Goal: Transaction & Acquisition: Obtain resource

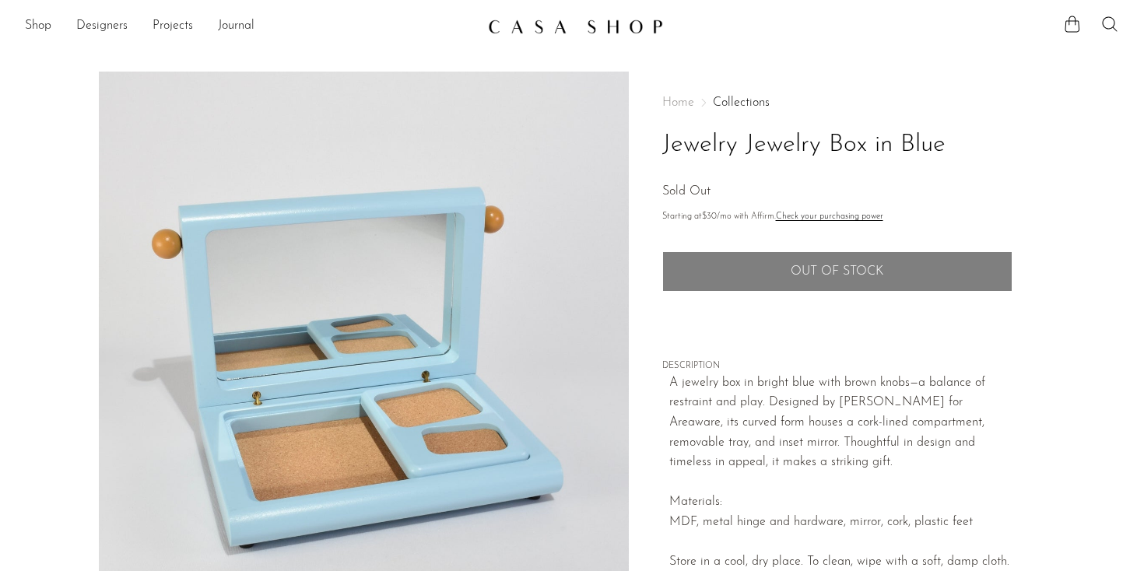
click at [774, 315] on button "JOIN THE WAITLIST" at bounding box center [837, 315] width 350 height 39
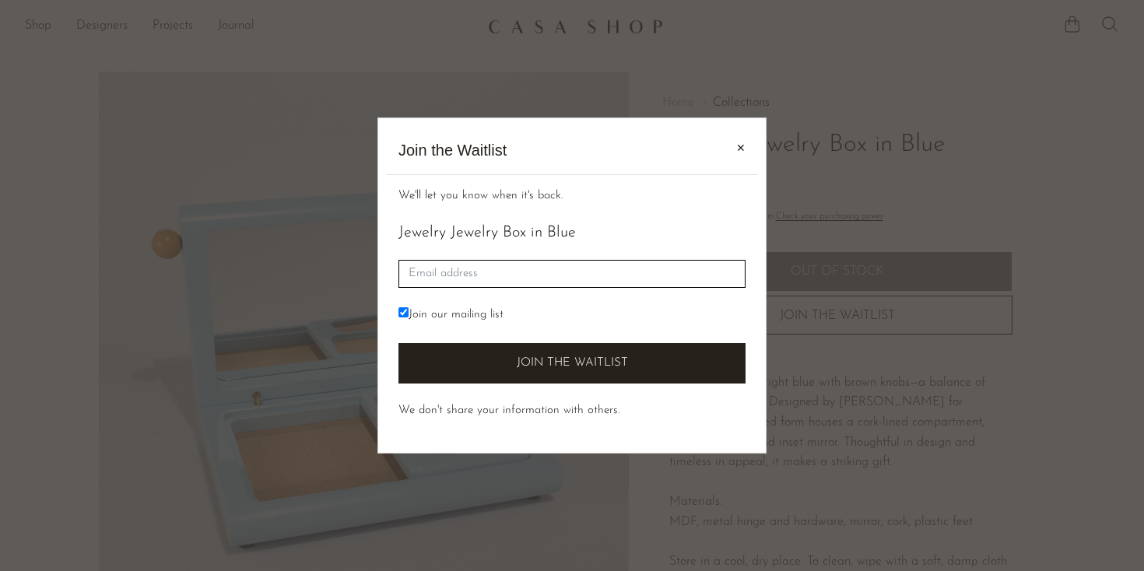
click at [462, 323] on label "Join our mailing list" at bounding box center [450, 316] width 105 height 18
click at [409, 318] on input "Join our mailing list" at bounding box center [403, 312] width 10 height 10
checkbox input "false"
click at [465, 261] on input "Email" at bounding box center [571, 274] width 347 height 29
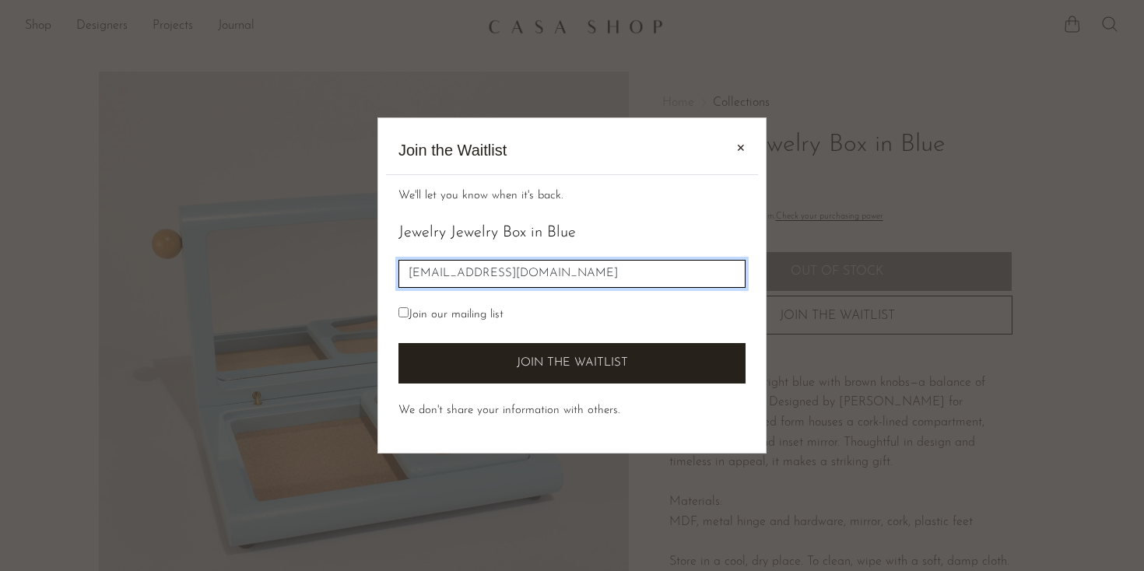
type input "[EMAIL_ADDRESS][DOMAIN_NAME]"
click at [398, 343] on button "Join the Waitlist" at bounding box center [571, 363] width 347 height 41
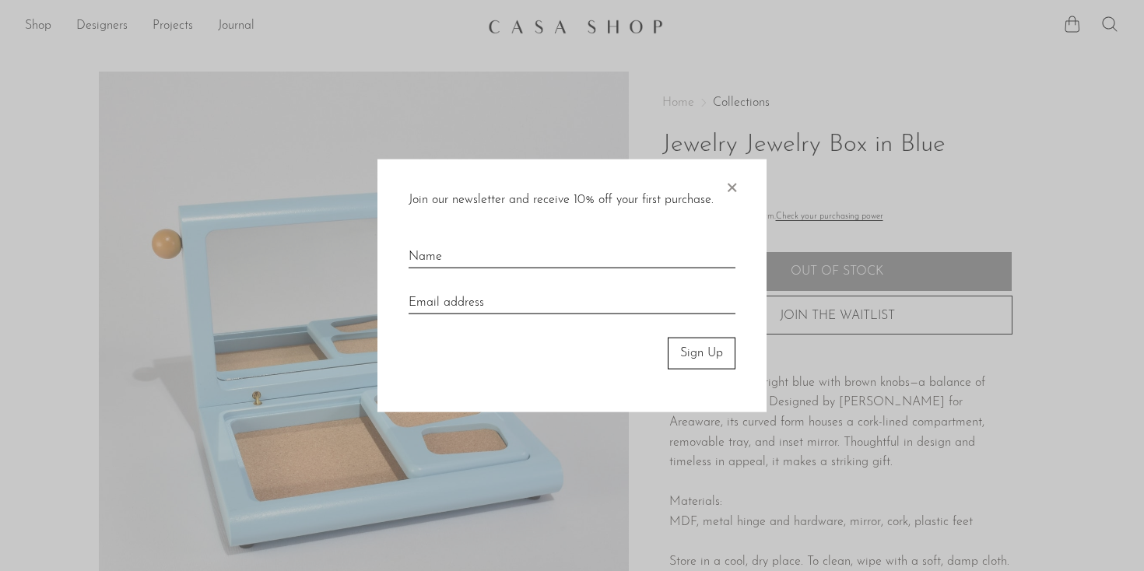
click at [732, 182] on span "×" at bounding box center [732, 185] width 16 height 50
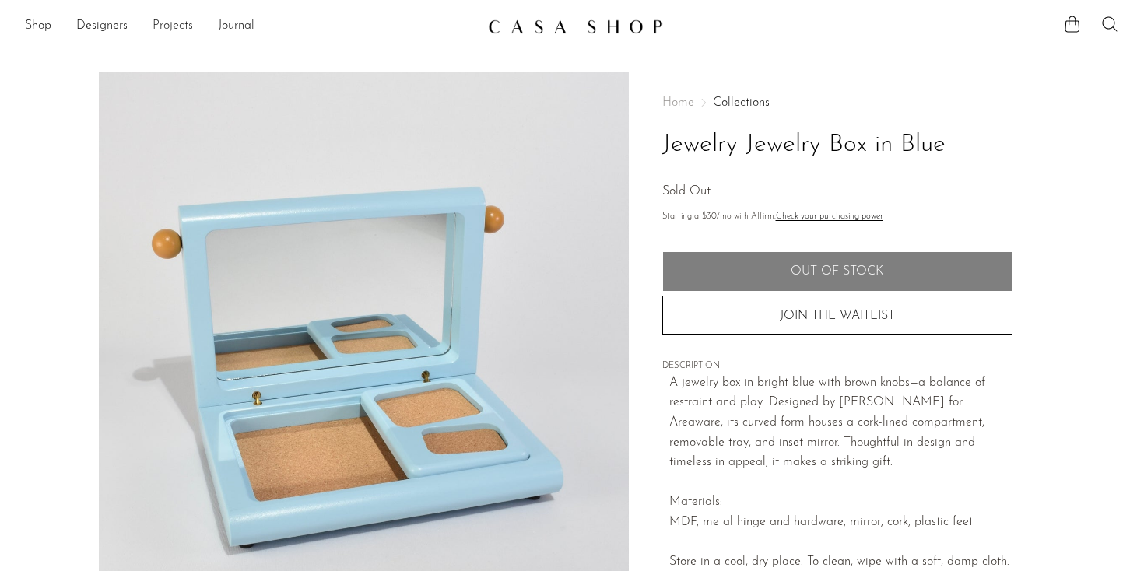
click at [162, 26] on link "Projects" at bounding box center [173, 26] width 40 height 20
click at [34, 34] on link "Shop" at bounding box center [38, 26] width 26 height 20
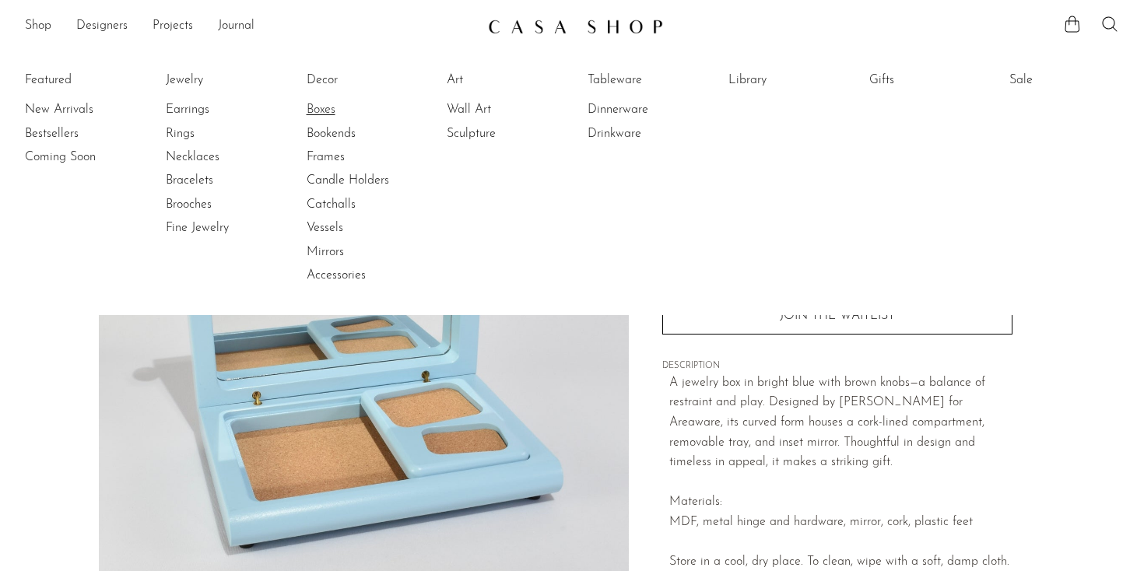
click at [319, 109] on link "Boxes" at bounding box center [365, 109] width 117 height 17
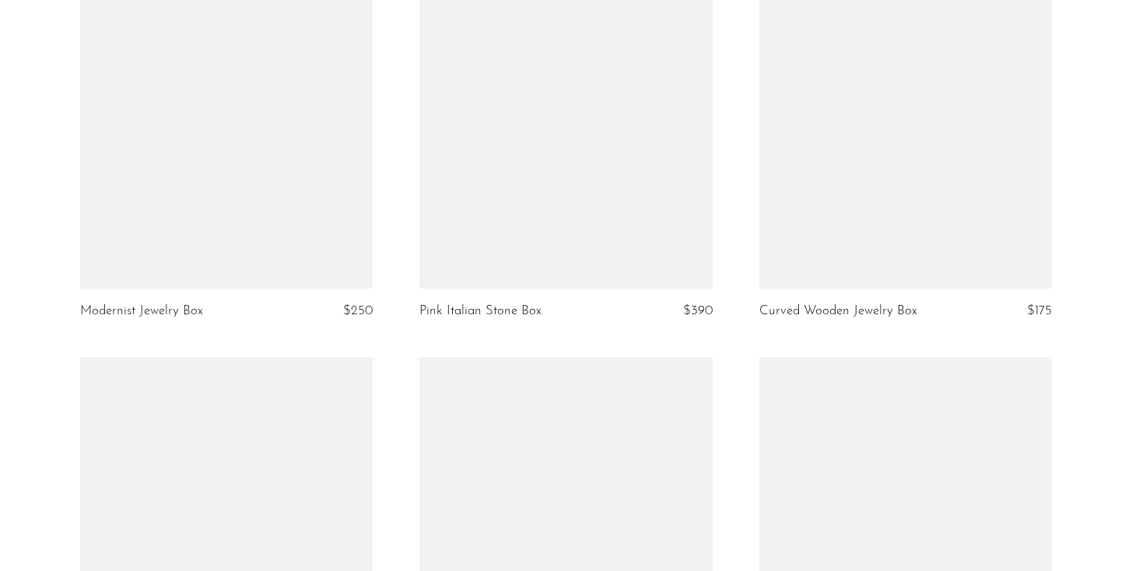
scroll to position [2186, 0]
